Goal: Task Accomplishment & Management: Complete application form

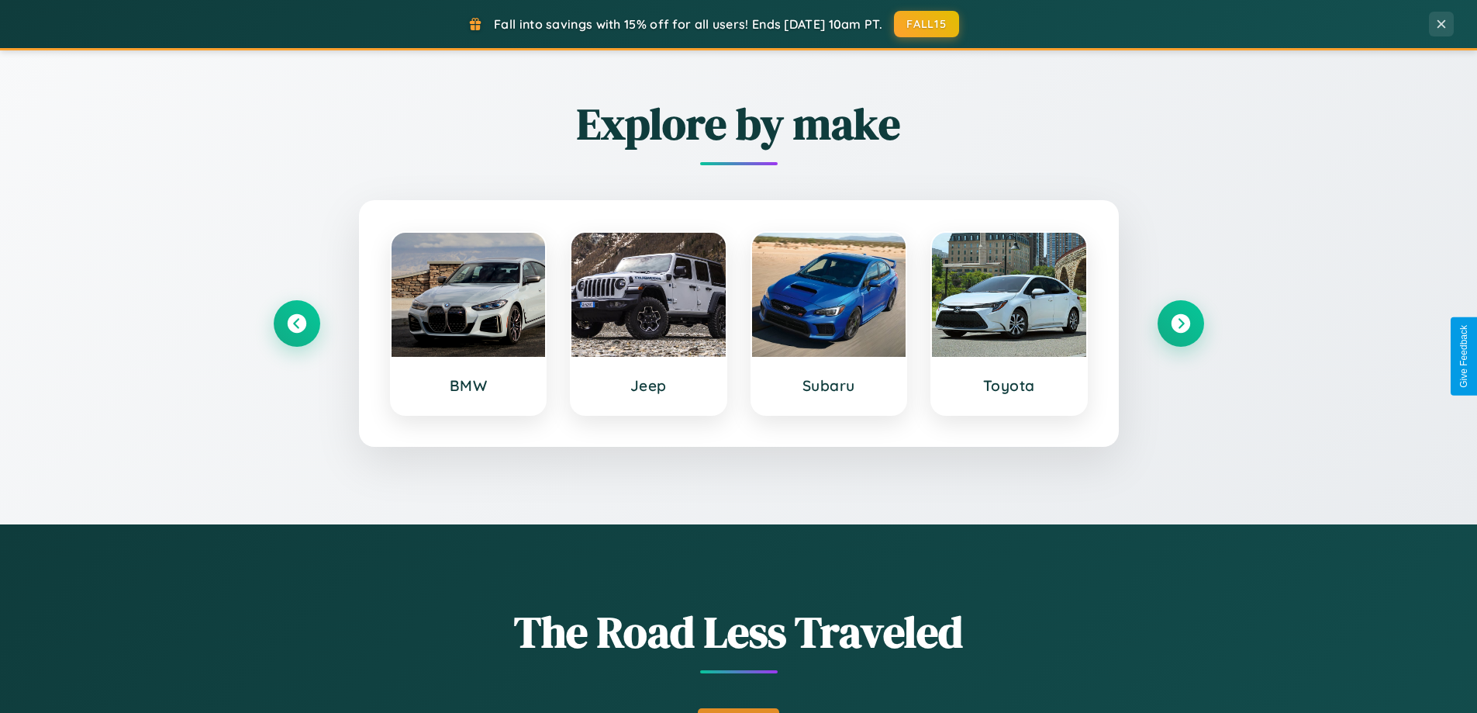
scroll to position [1067, 0]
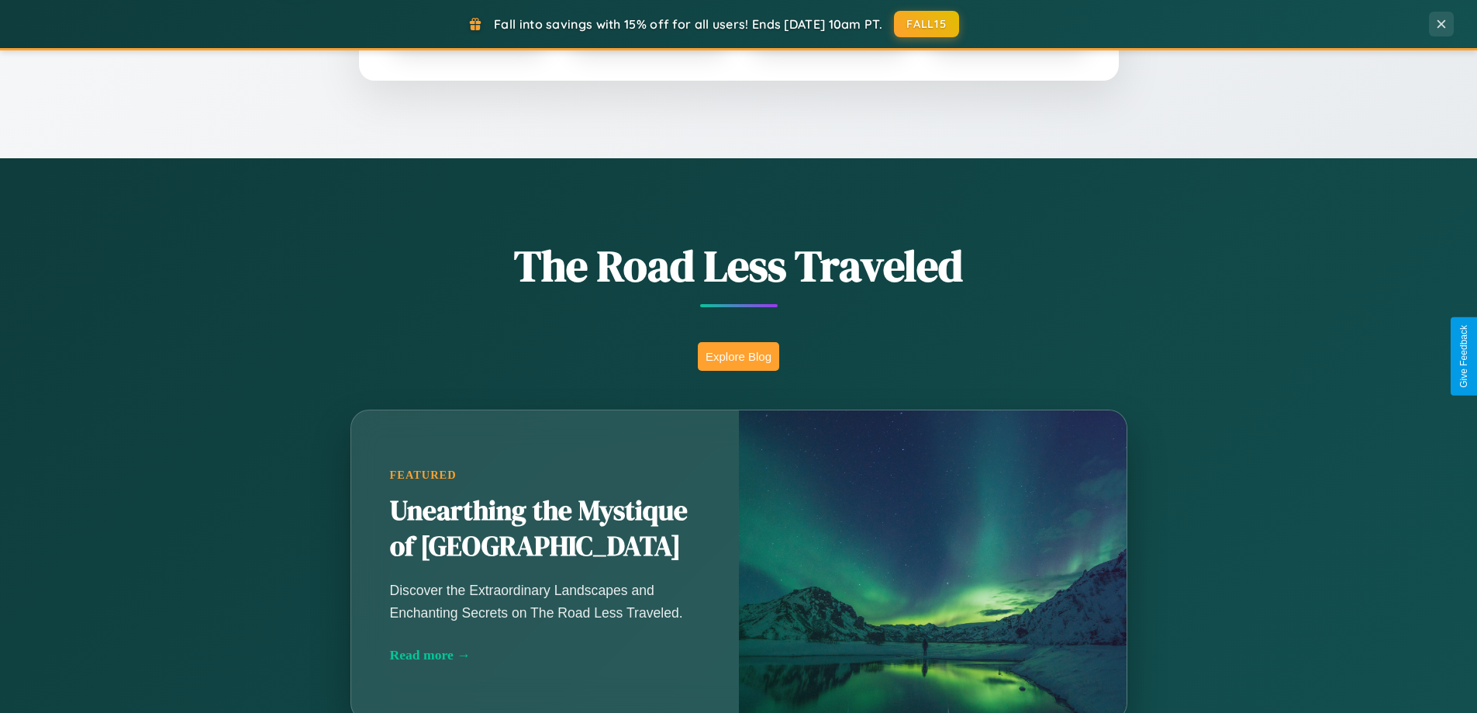
click at [738, 356] on button "Explore Blog" at bounding box center [738, 356] width 81 height 29
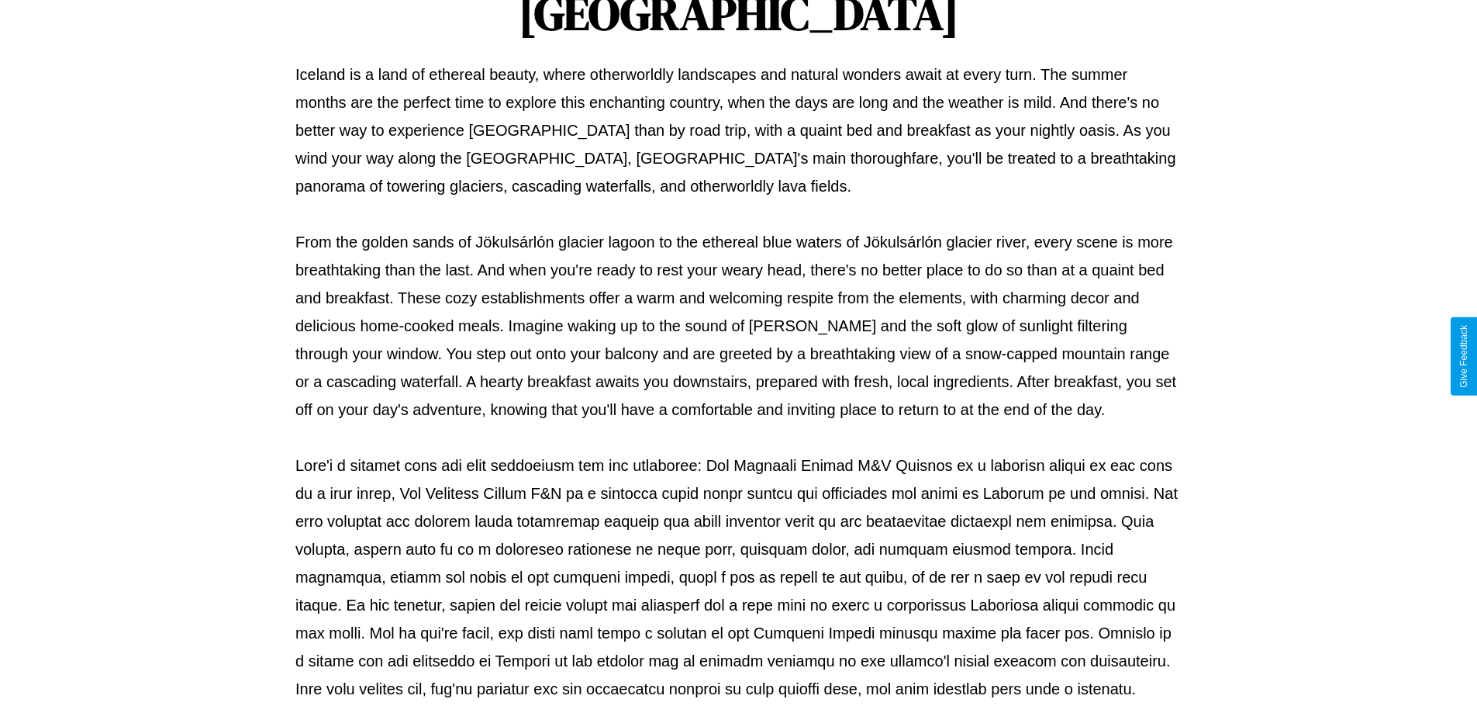
scroll to position [502, 0]
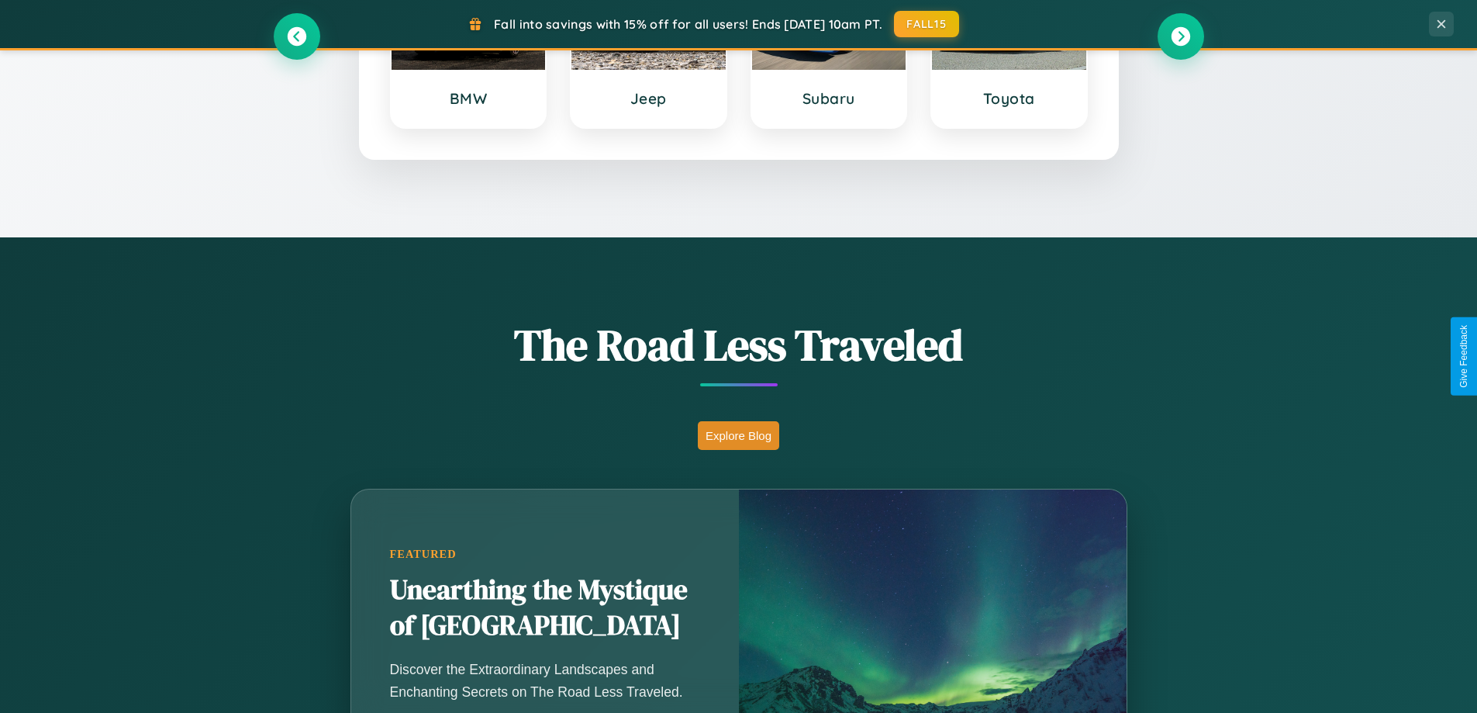
scroll to position [668, 0]
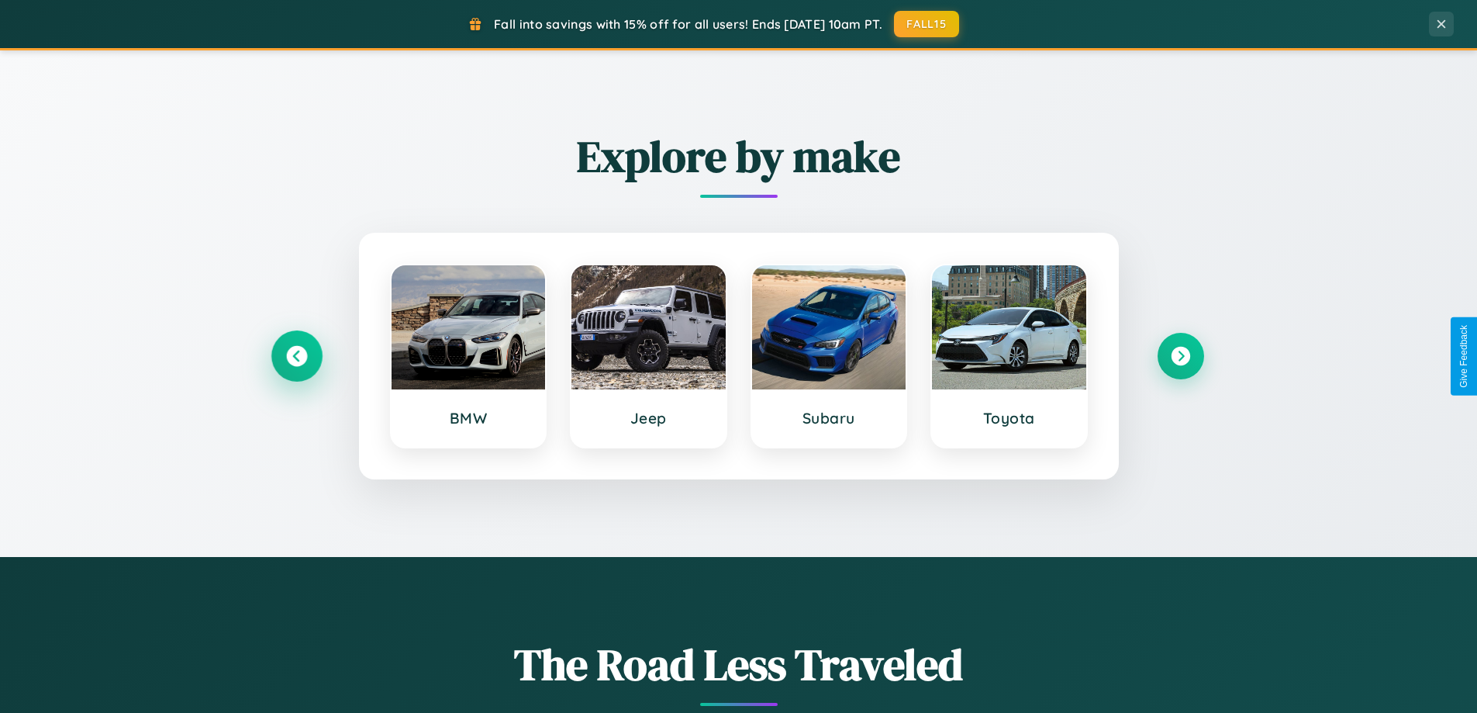
click at [296, 356] on icon at bounding box center [296, 356] width 21 height 21
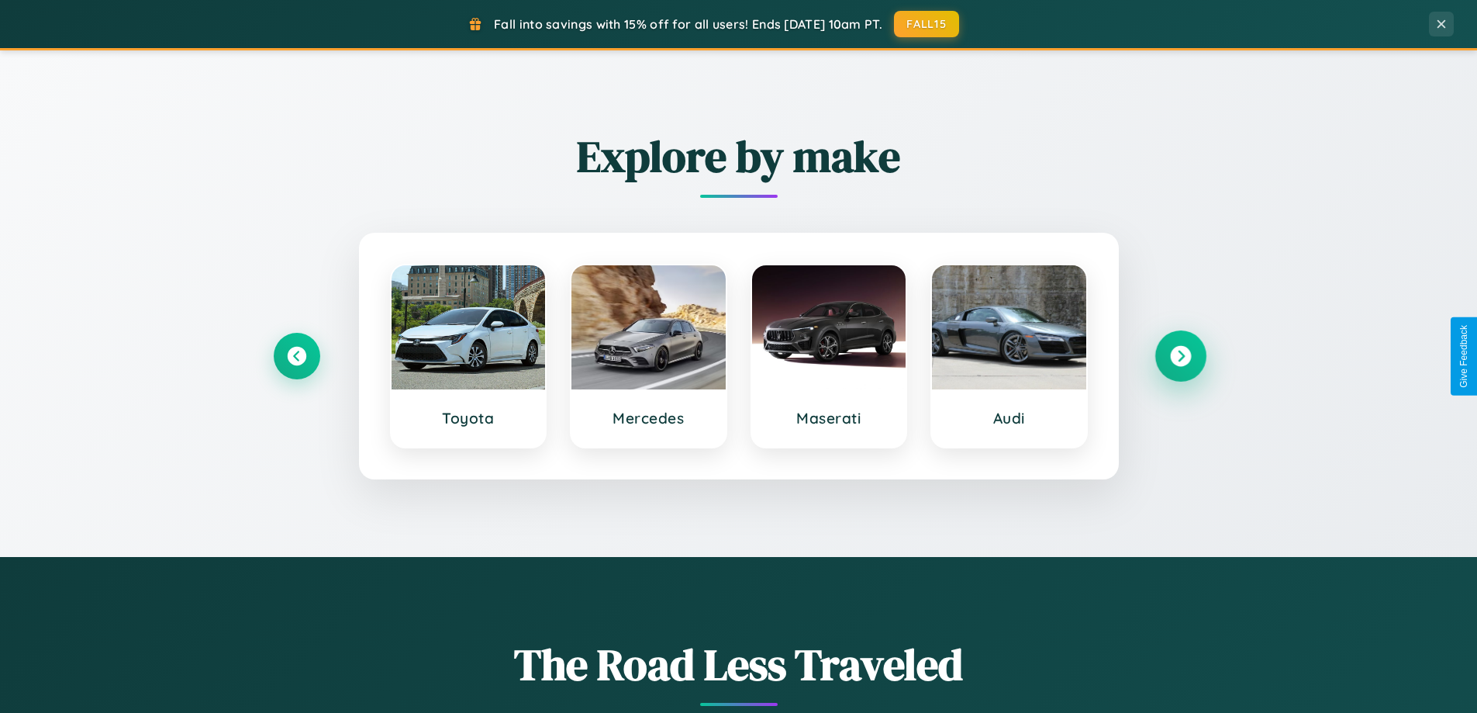
click at [1180, 356] on icon at bounding box center [1180, 356] width 21 height 21
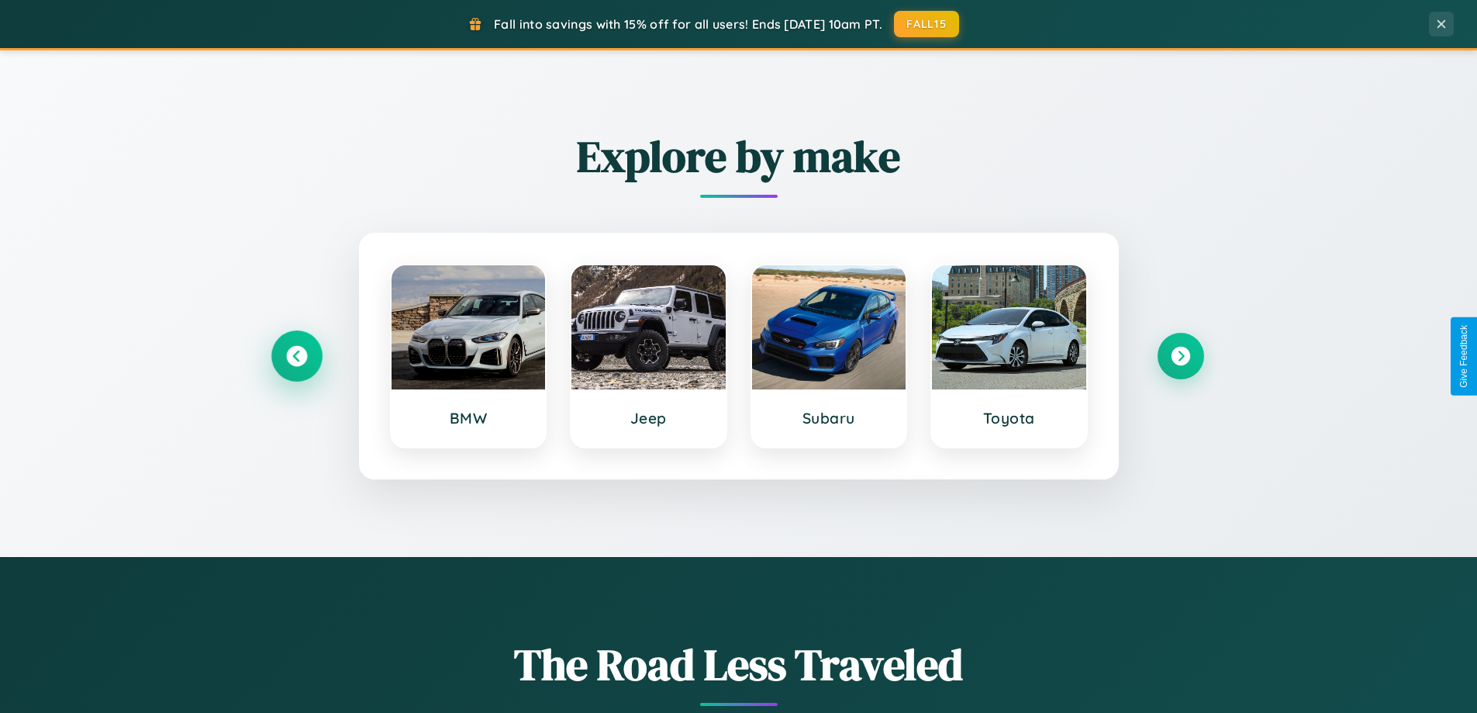
click at [296, 356] on icon at bounding box center [296, 356] width 21 height 21
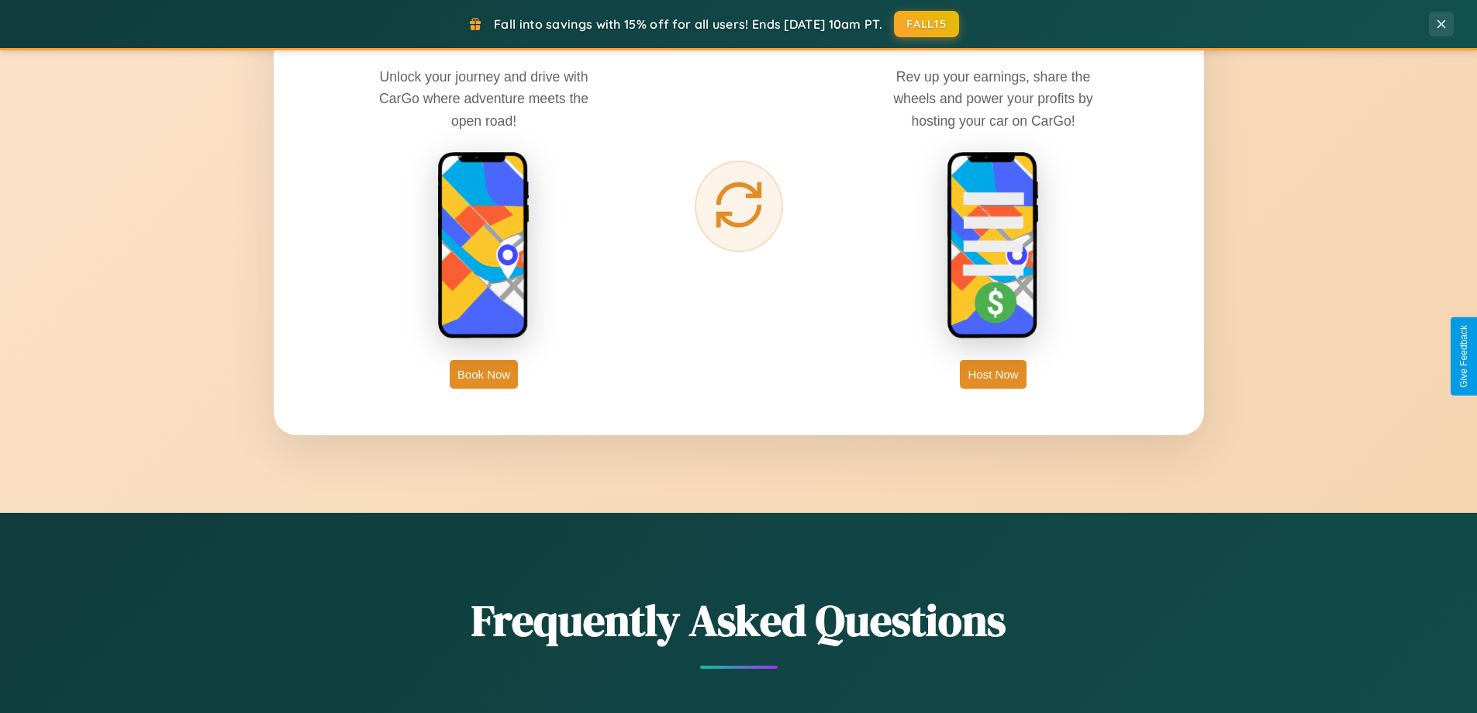
scroll to position [2491, 0]
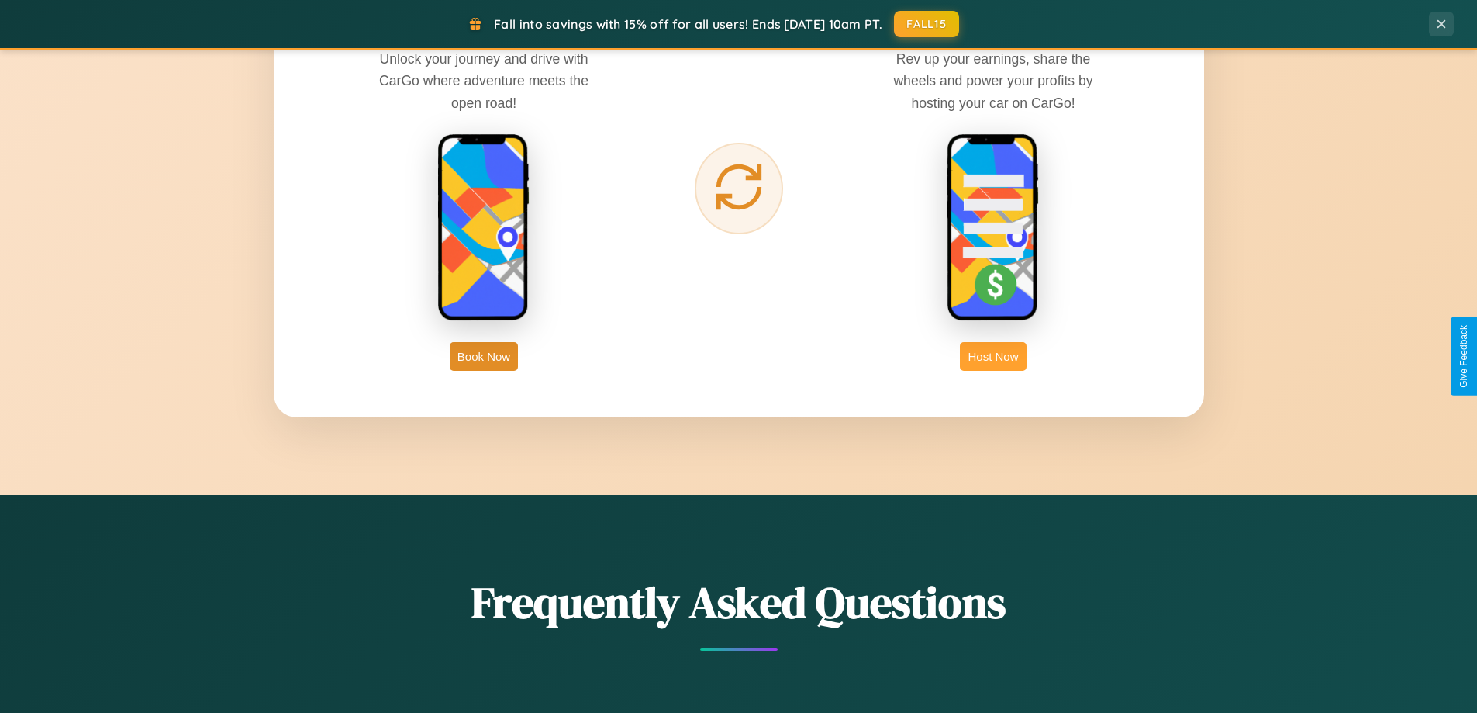
click at [993, 356] on button "Host Now" at bounding box center [993, 356] width 66 height 29
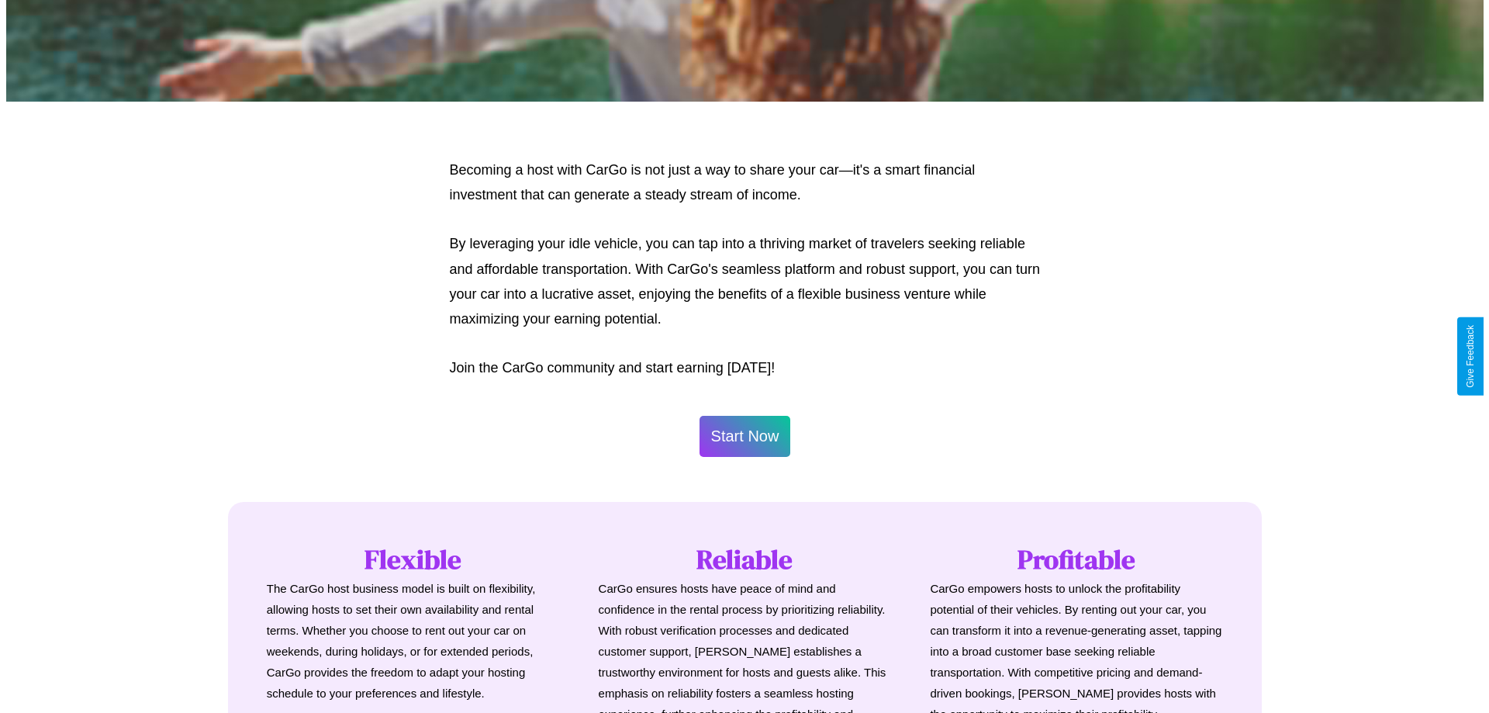
scroll to position [749, 0]
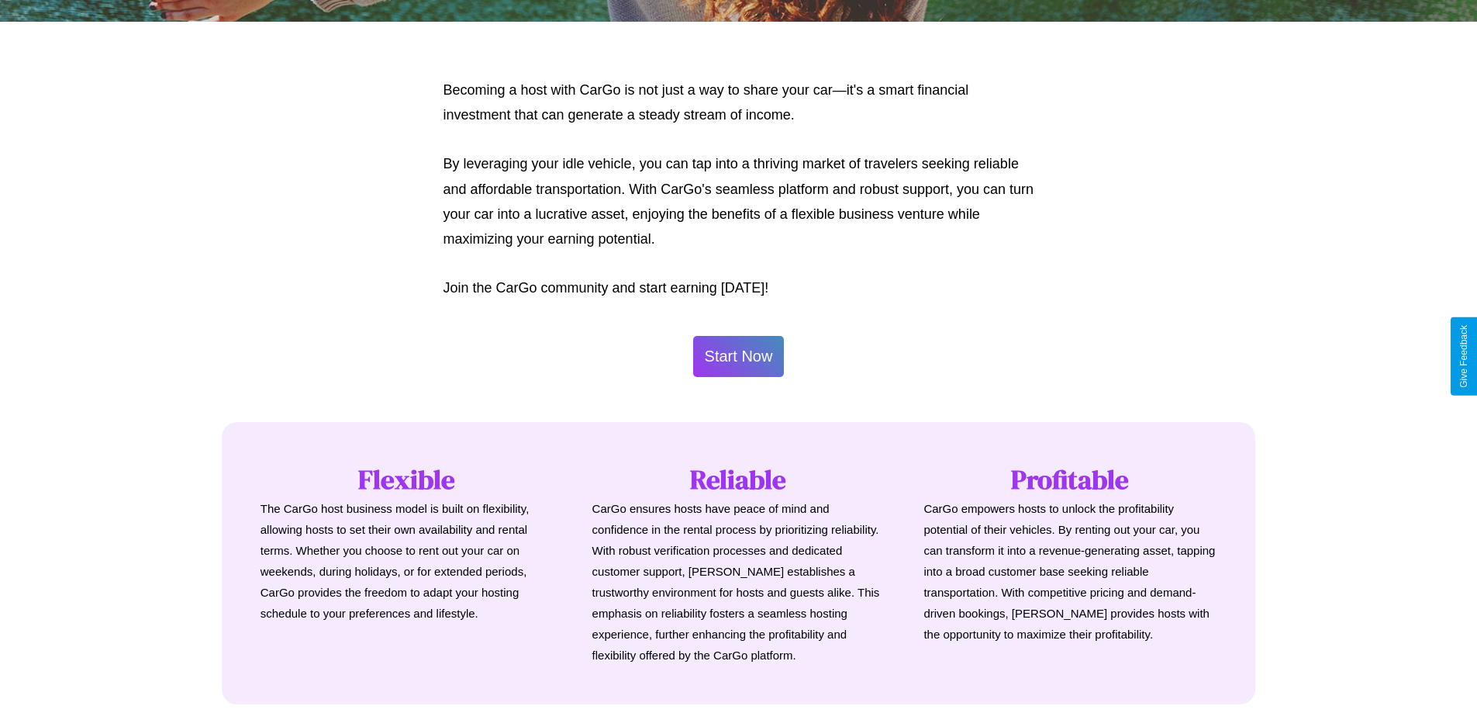
click at [738, 356] on button "Start Now" at bounding box center [738, 356] width 91 height 41
